Goal: Task Accomplishment & Management: Manage account settings

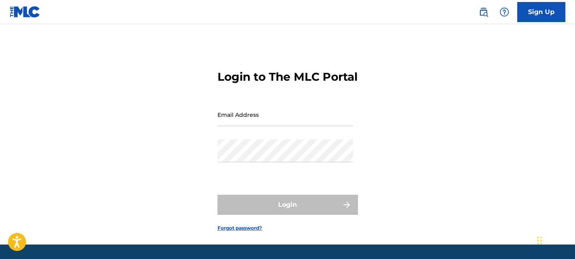
click at [300, 139] on div "Email Address" at bounding box center [285, 121] width 136 height 36
click at [291, 175] on div "Password" at bounding box center [285, 157] width 136 height 36
type input "[EMAIL_ADDRESS][DOMAIN_NAME]"
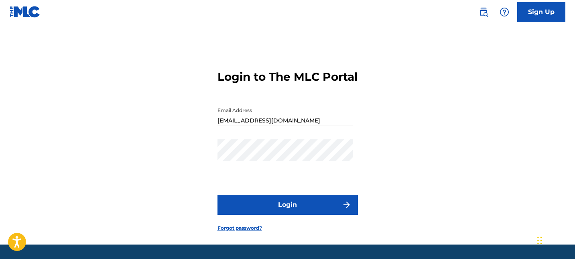
click at [308, 211] on button "Login" at bounding box center [287, 205] width 140 height 20
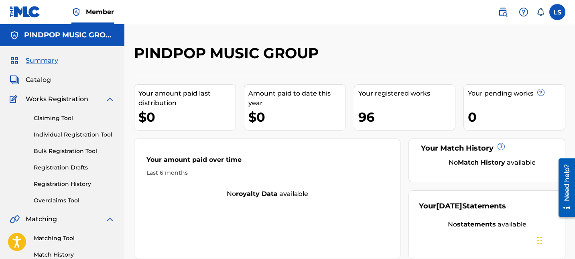
click at [65, 182] on link "Registration History" at bounding box center [74, 184] width 81 height 8
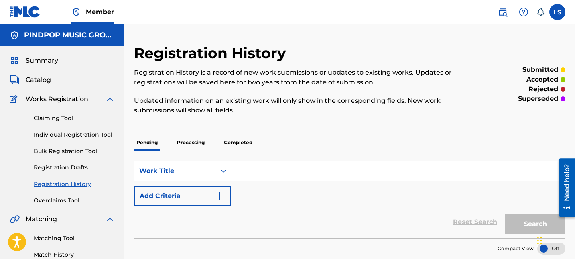
click at [177, 136] on p "Processing" at bounding box center [191, 142] width 33 height 17
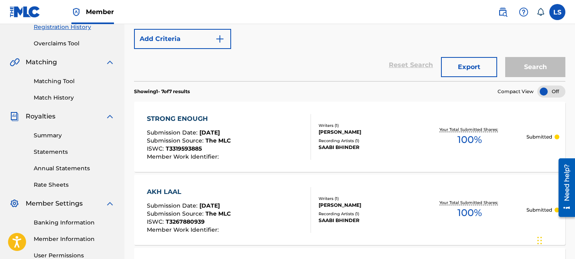
scroll to position [7, 0]
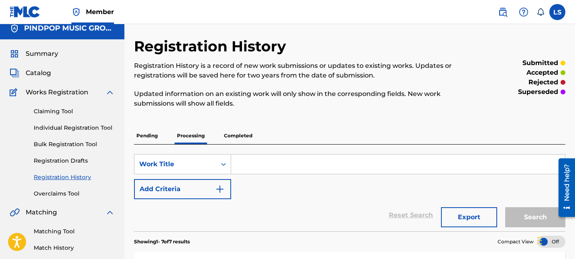
click at [222, 132] on p "Completed" at bounding box center [237, 135] width 33 height 17
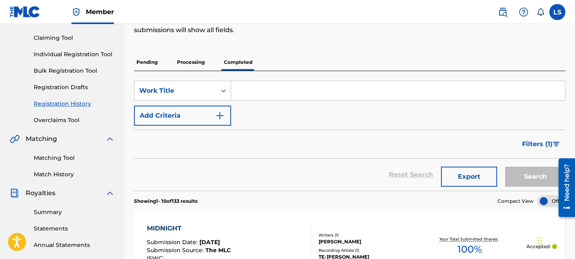
scroll to position [91, 0]
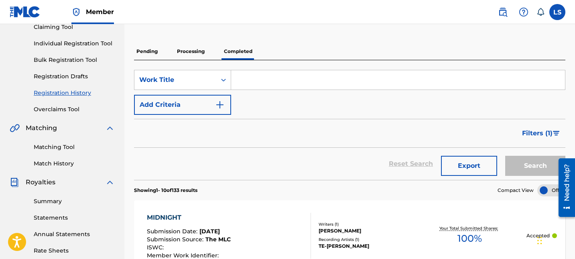
click at [550, 128] on button "Filters ( 1 )" at bounding box center [541, 133] width 48 height 20
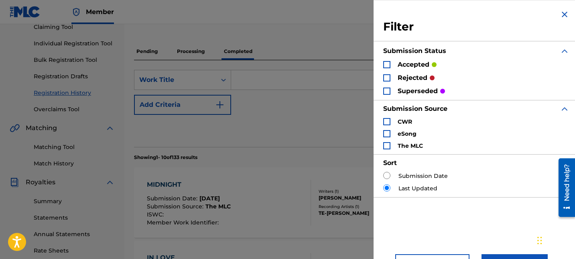
click at [423, 75] on p "rejected" at bounding box center [413, 78] width 30 height 10
click at [385, 80] on div "Search Form" at bounding box center [386, 77] width 7 height 7
click at [521, 254] on button "Apply Filters" at bounding box center [514, 264] width 66 height 20
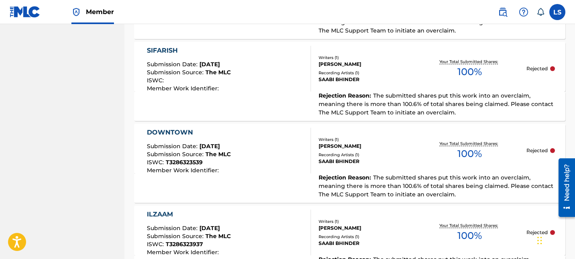
scroll to position [941, 0]
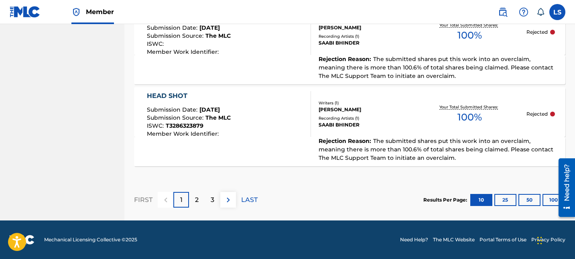
click at [552, 200] on button "100" at bounding box center [553, 200] width 22 height 12
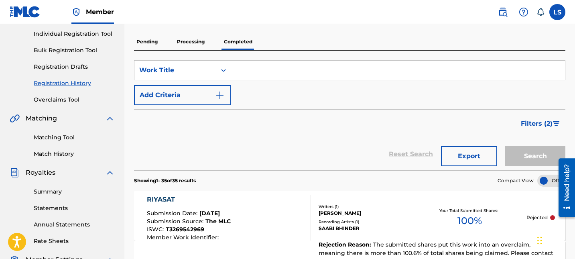
scroll to position [93, 0]
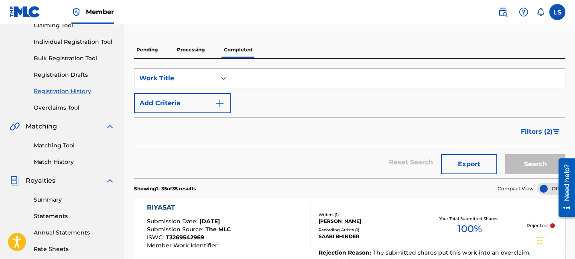
click at [75, 108] on link "Overclaims Tool" at bounding box center [74, 108] width 81 height 8
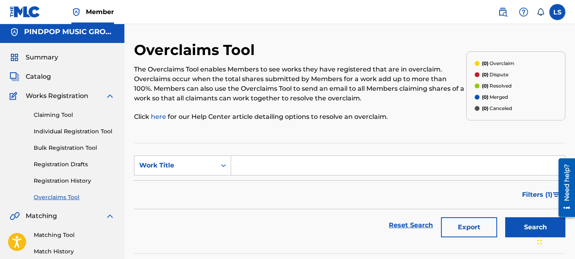
scroll to position [2, 0]
